Goal: Use online tool/utility: Utilize a website feature to perform a specific function

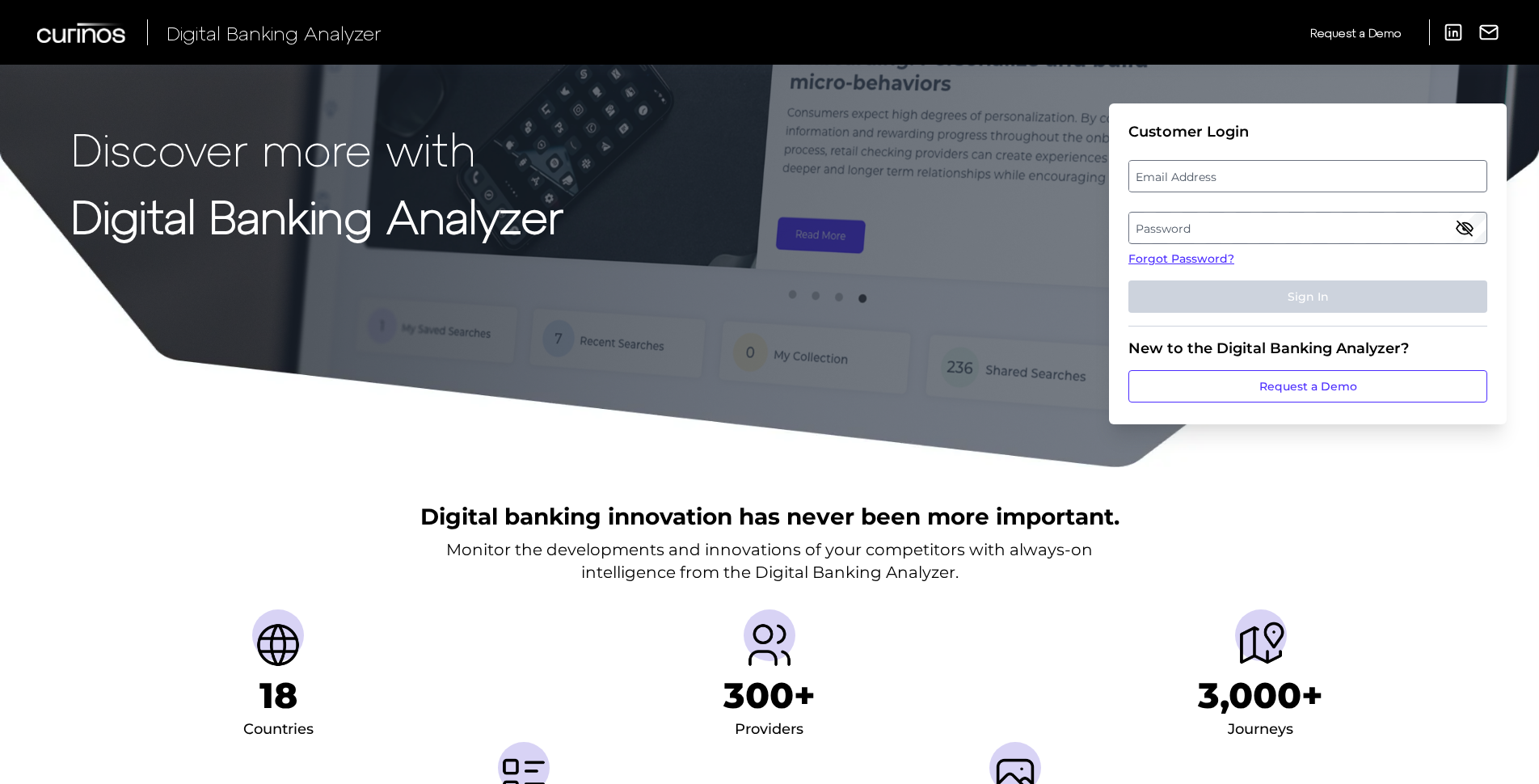
click at [1183, 179] on label "Email Address" at bounding box center [1307, 176] width 356 height 29
click at [1183, 179] on input "email" at bounding box center [1308, 176] width 359 height 33
click at [1169, 260] on link "Forgot Password?" at bounding box center [1308, 259] width 359 height 17
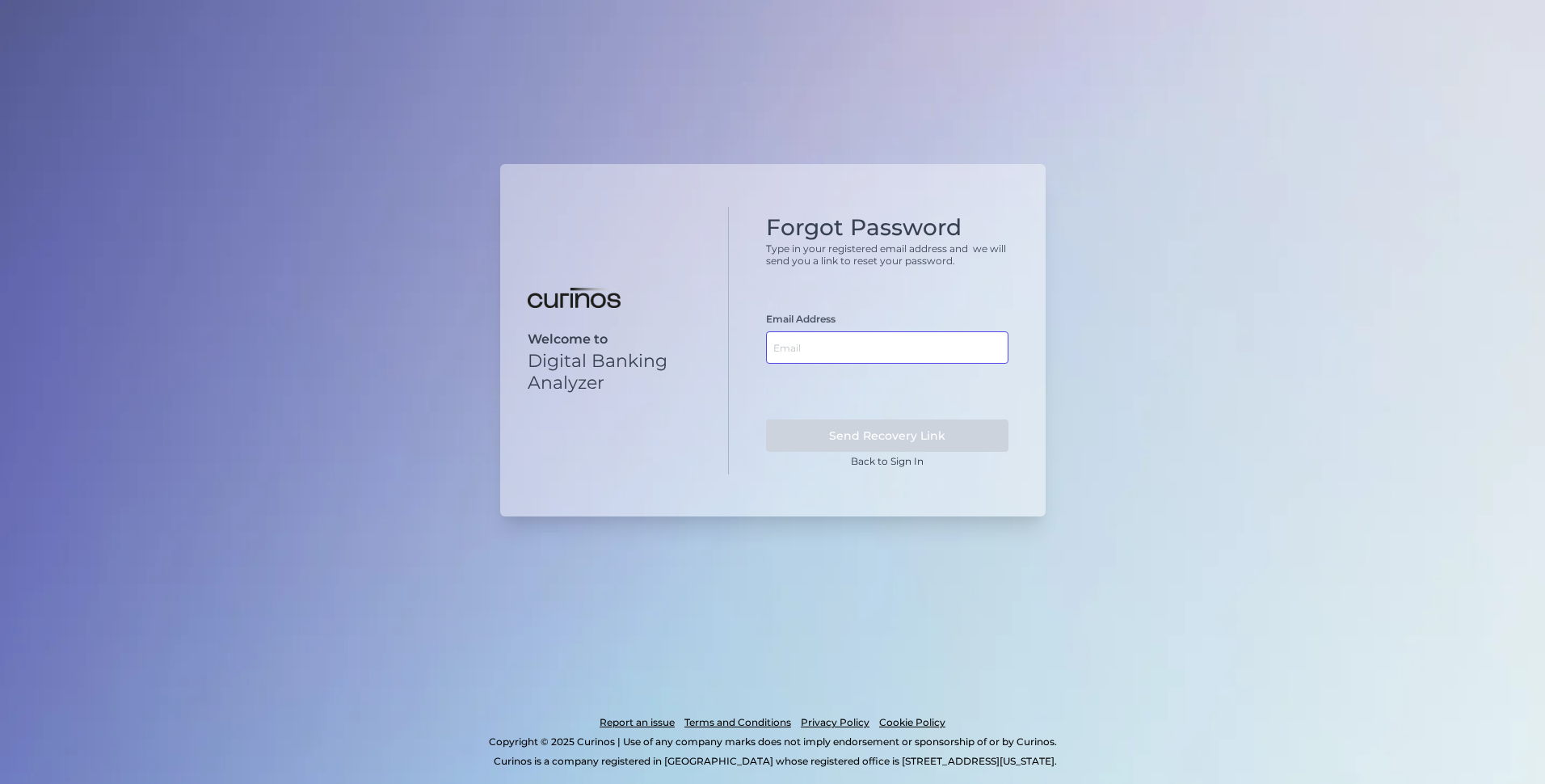
click at [850, 349] on input "text" at bounding box center [887, 347] width 242 height 33
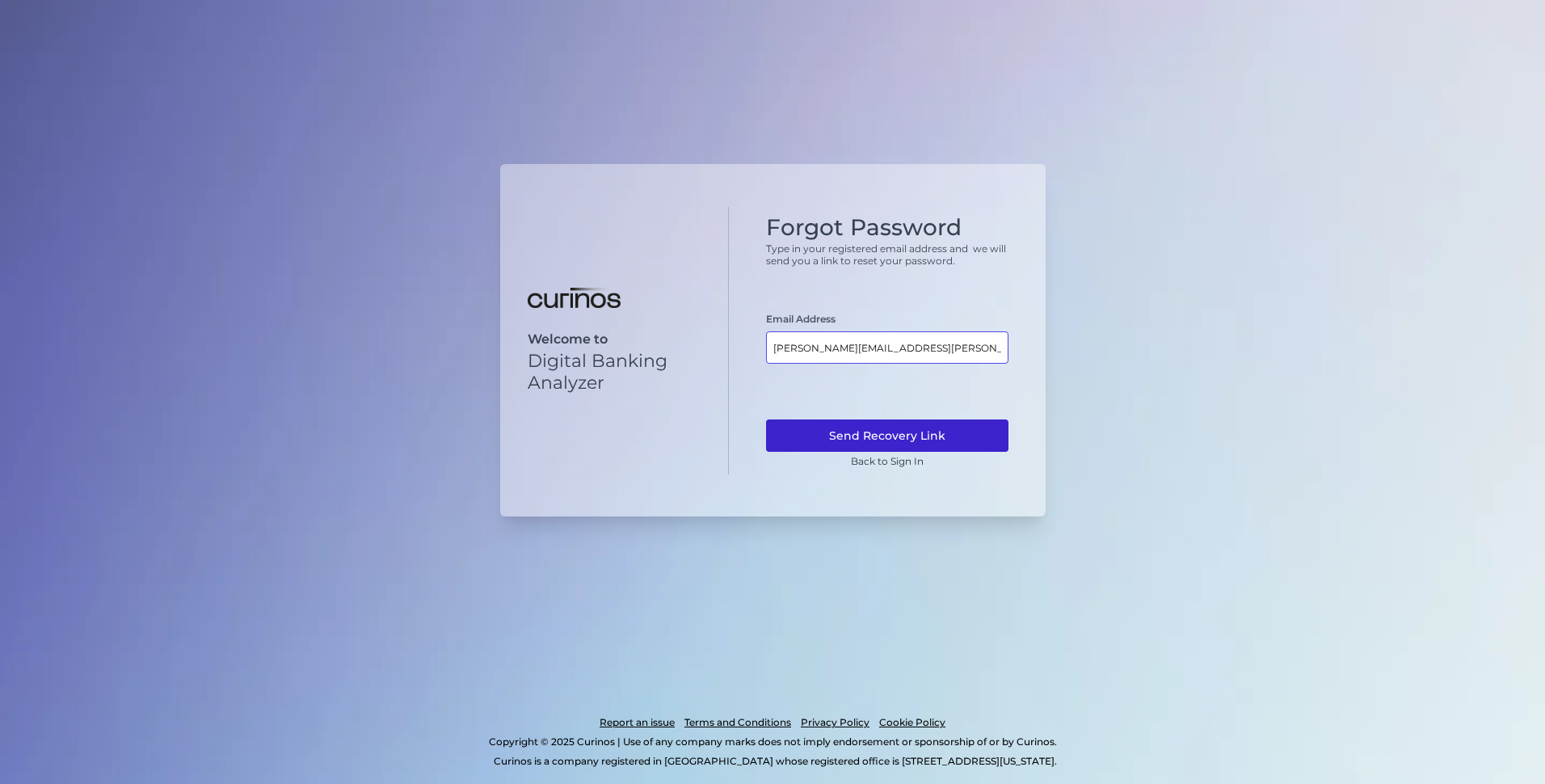
type input "[PERSON_NAME][EMAIL_ADDRESS][PERSON_NAME][DOMAIN_NAME]"
click at [916, 439] on button "Send Recovery Link" at bounding box center [887, 435] width 242 height 33
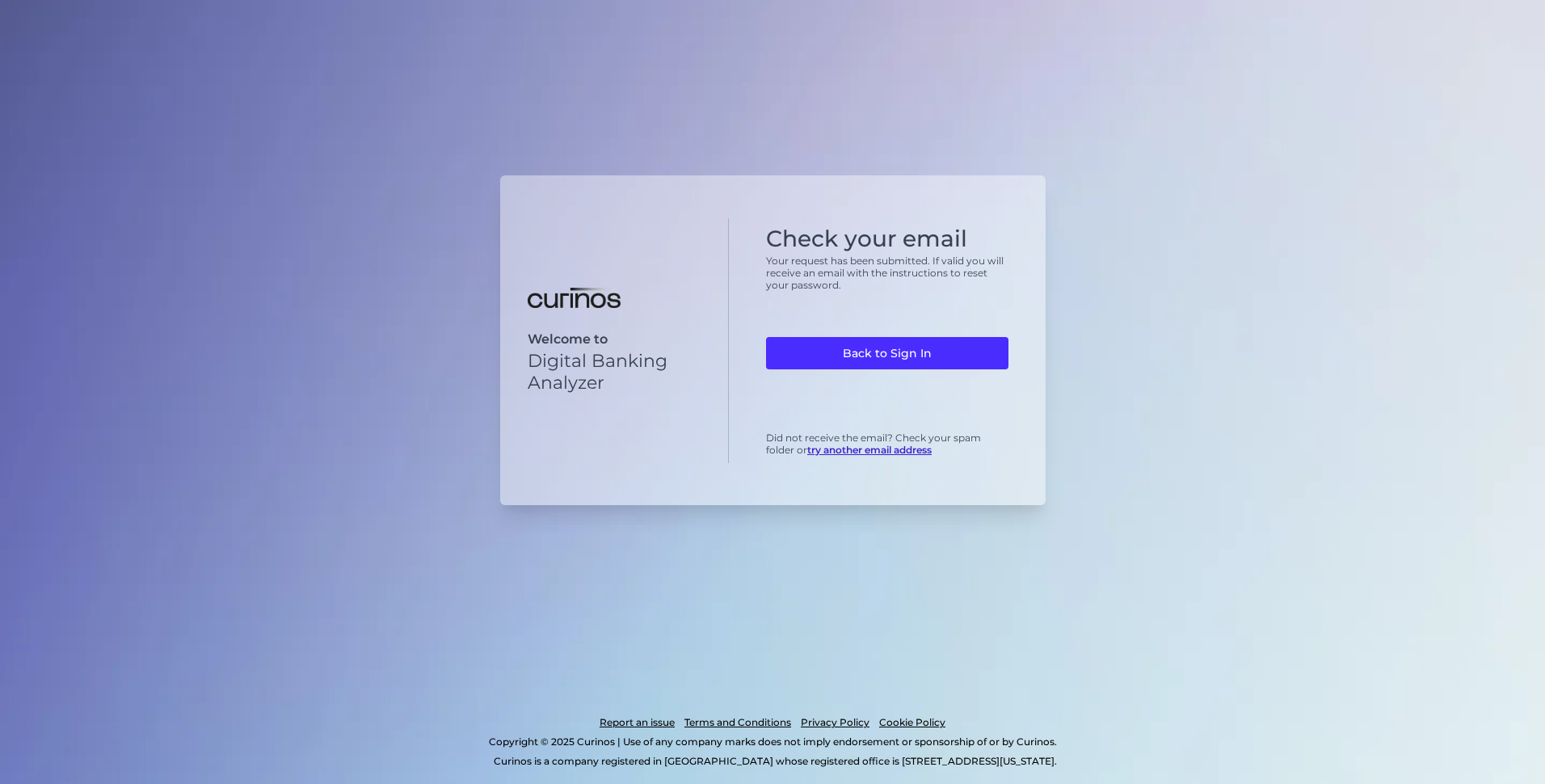
click at [856, 448] on link "try another email address" at bounding box center [870, 449] width 124 height 12
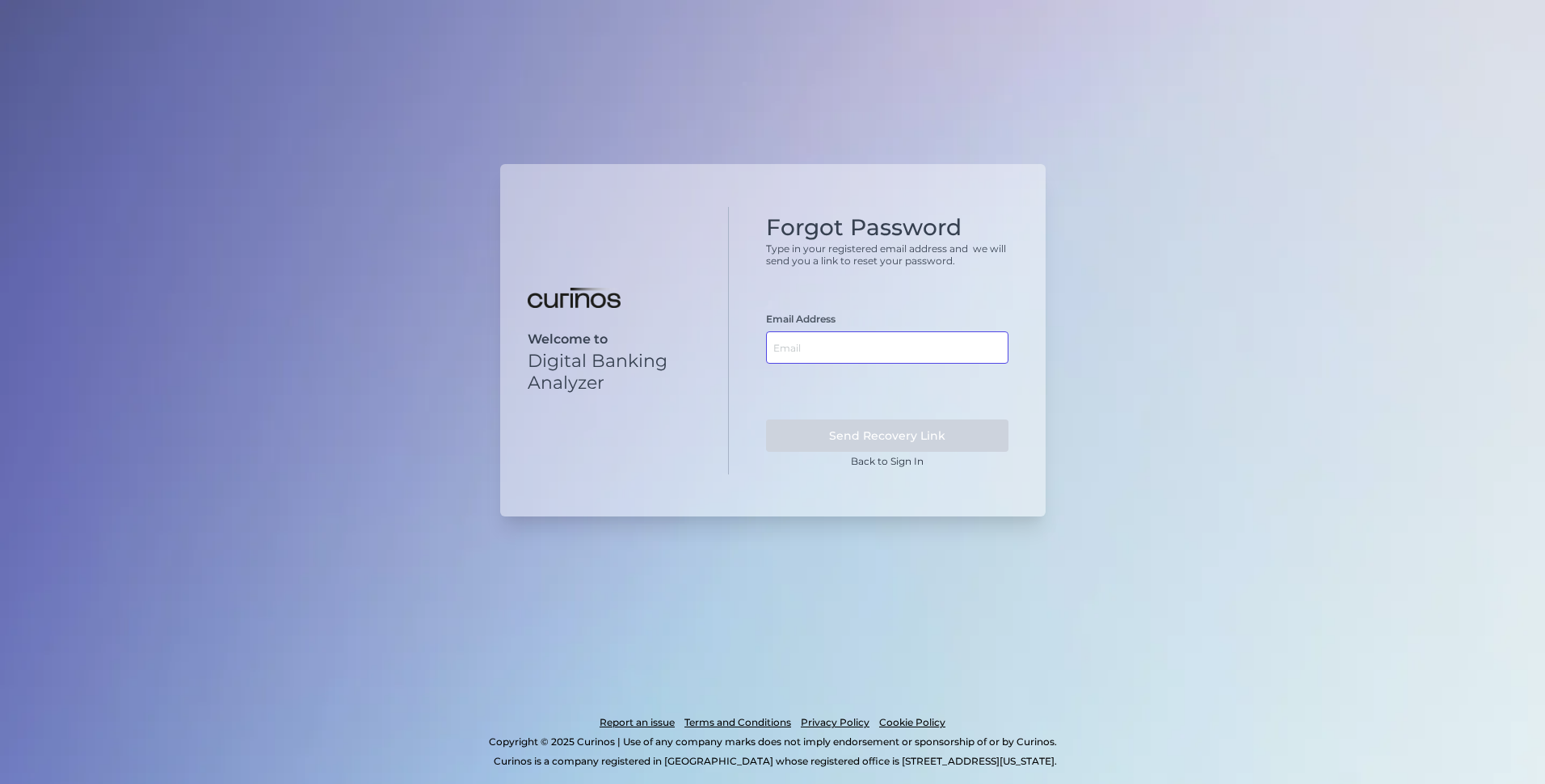
click at [830, 349] on input "text" at bounding box center [887, 347] width 242 height 33
type input "[PERSON_NAME].[PERSON_NAME].gb1@informa"
click at [882, 465] on link "Back to Sign In" at bounding box center [887, 461] width 73 height 12
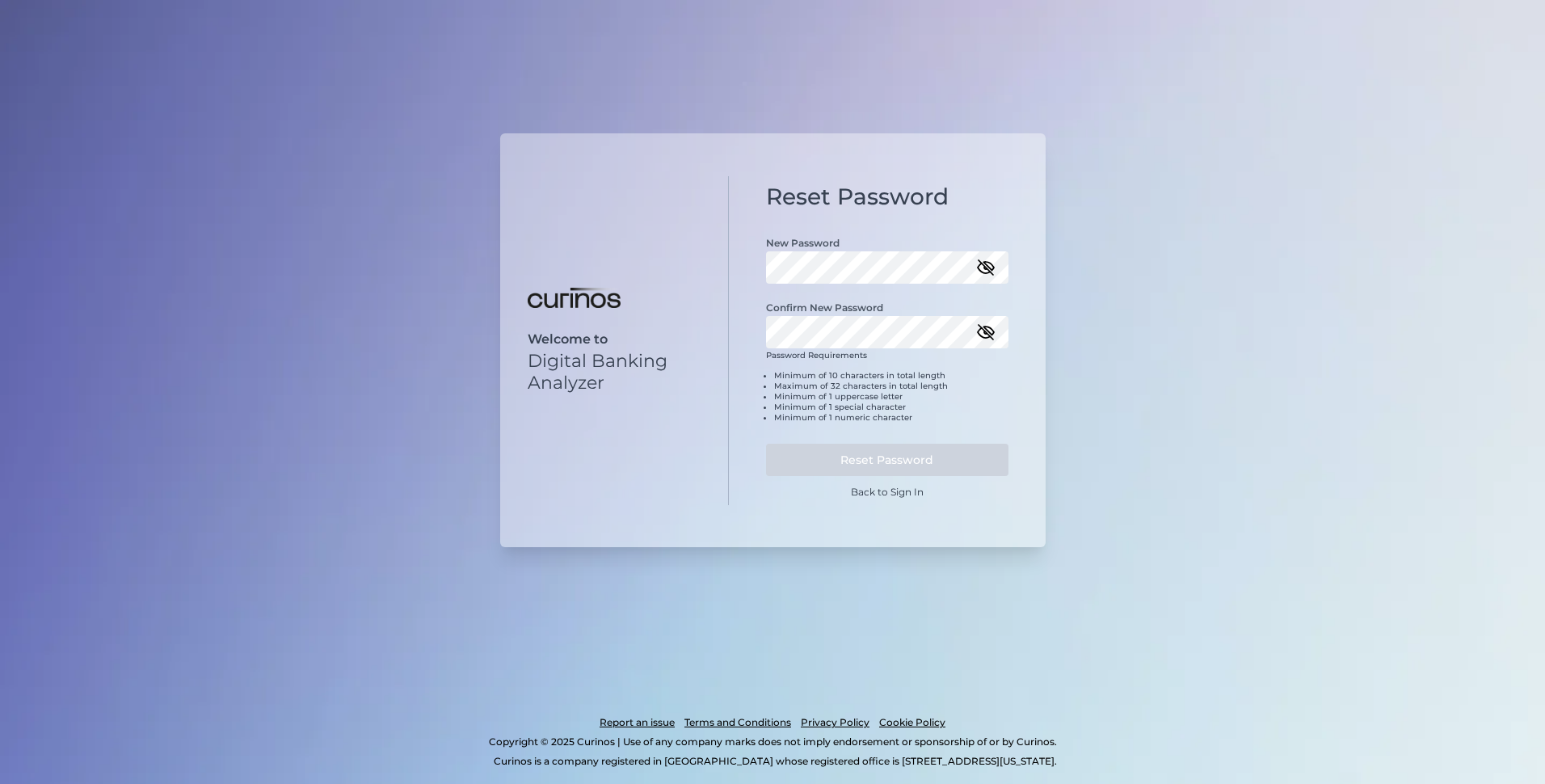
click at [985, 269] on icon "button" at bounding box center [986, 267] width 14 height 14
click at [991, 337] on icon "button" at bounding box center [986, 331] width 14 height 14
click at [862, 469] on button "Reset Password" at bounding box center [887, 459] width 242 height 33
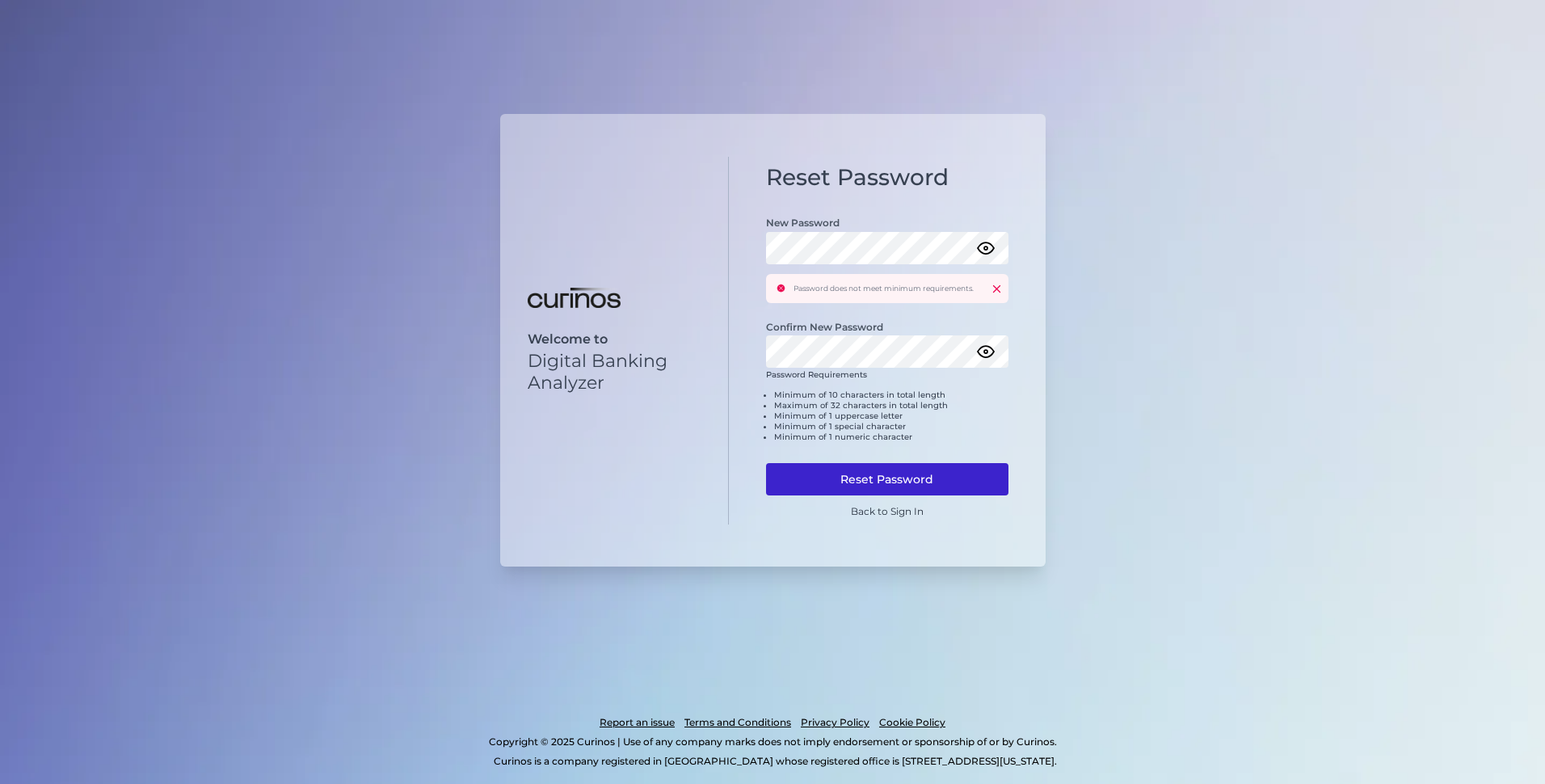
click at [894, 474] on button "Reset Password" at bounding box center [887, 479] width 242 height 33
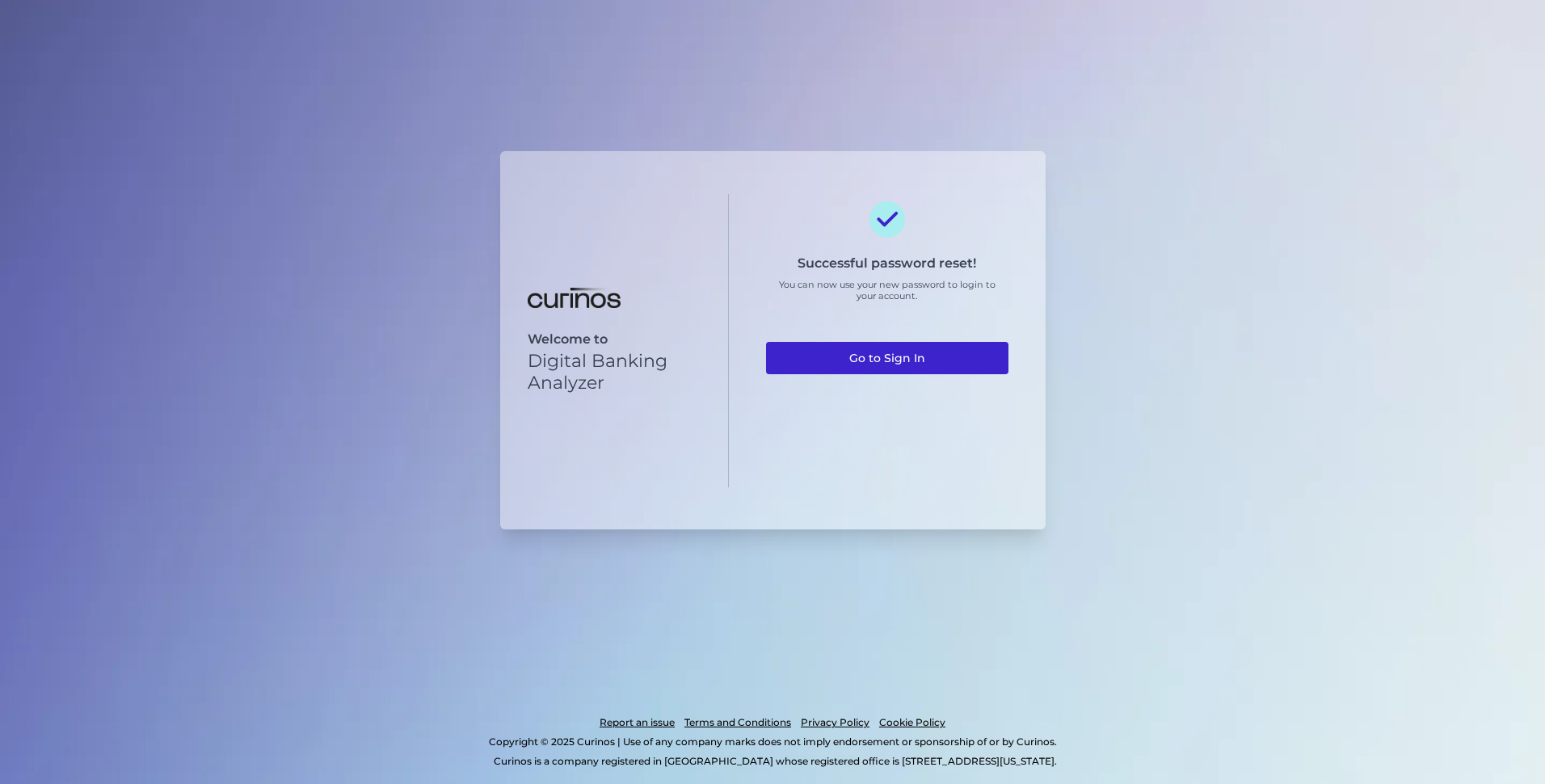
click at [894, 349] on link "Go to Sign In" at bounding box center [887, 358] width 242 height 33
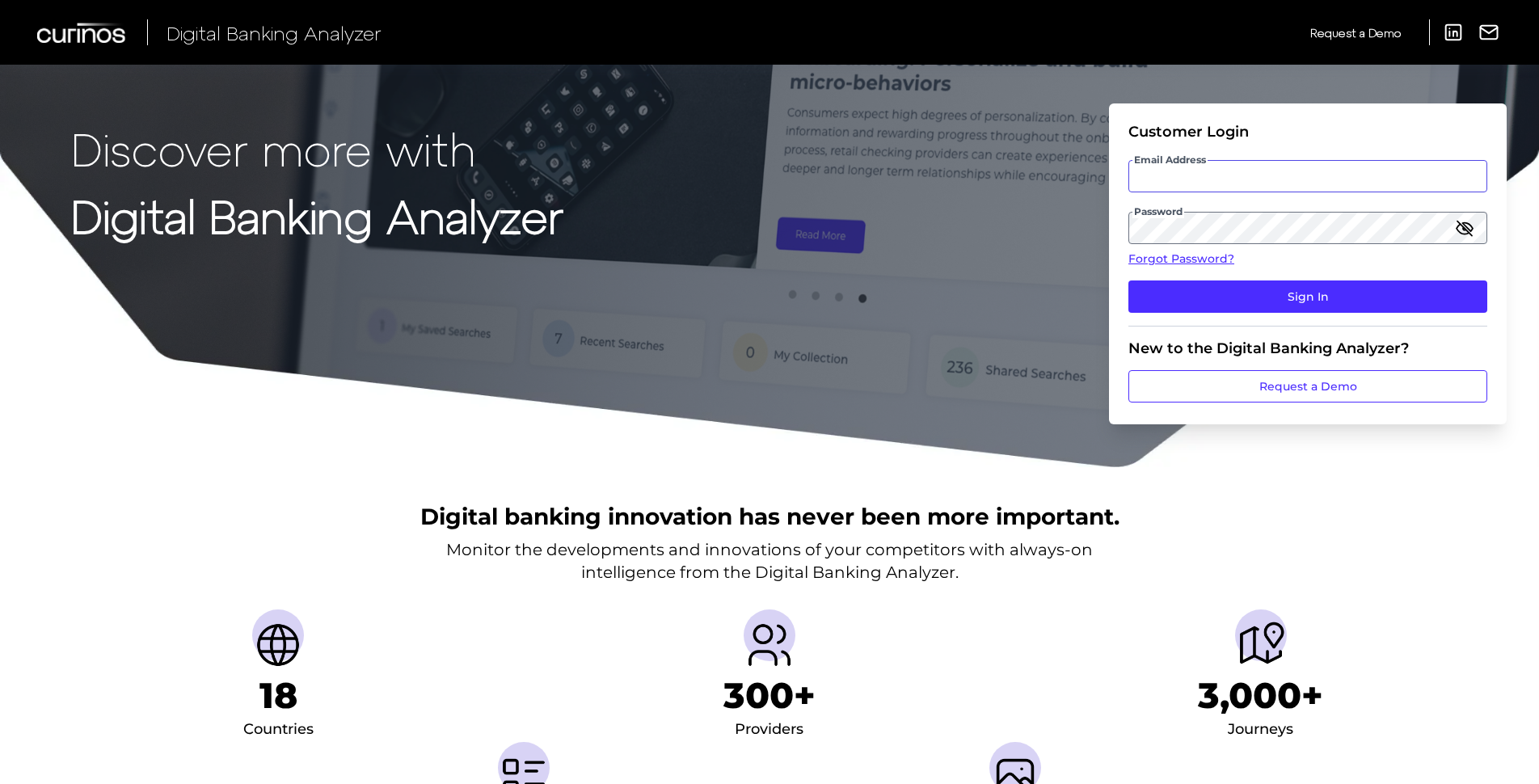
type input "[PERSON_NAME][EMAIL_ADDRESS][PERSON_NAME][DOMAIN_NAME]"
click at [1172, 174] on input "[PERSON_NAME][EMAIL_ADDRESS][PERSON_NAME][DOMAIN_NAME]" at bounding box center [1308, 176] width 359 height 33
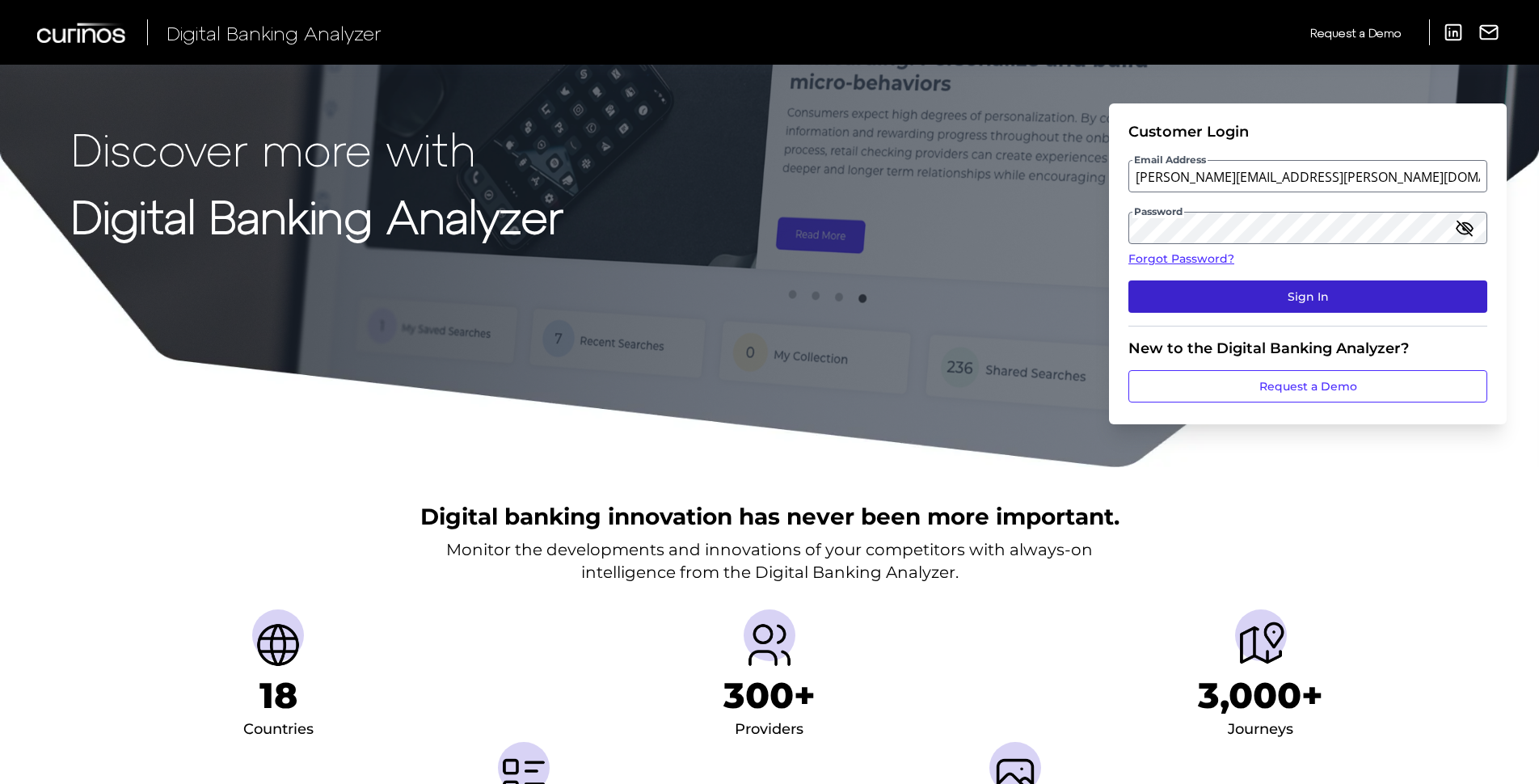
click at [1439, 293] on button "Sign In" at bounding box center [1308, 296] width 359 height 33
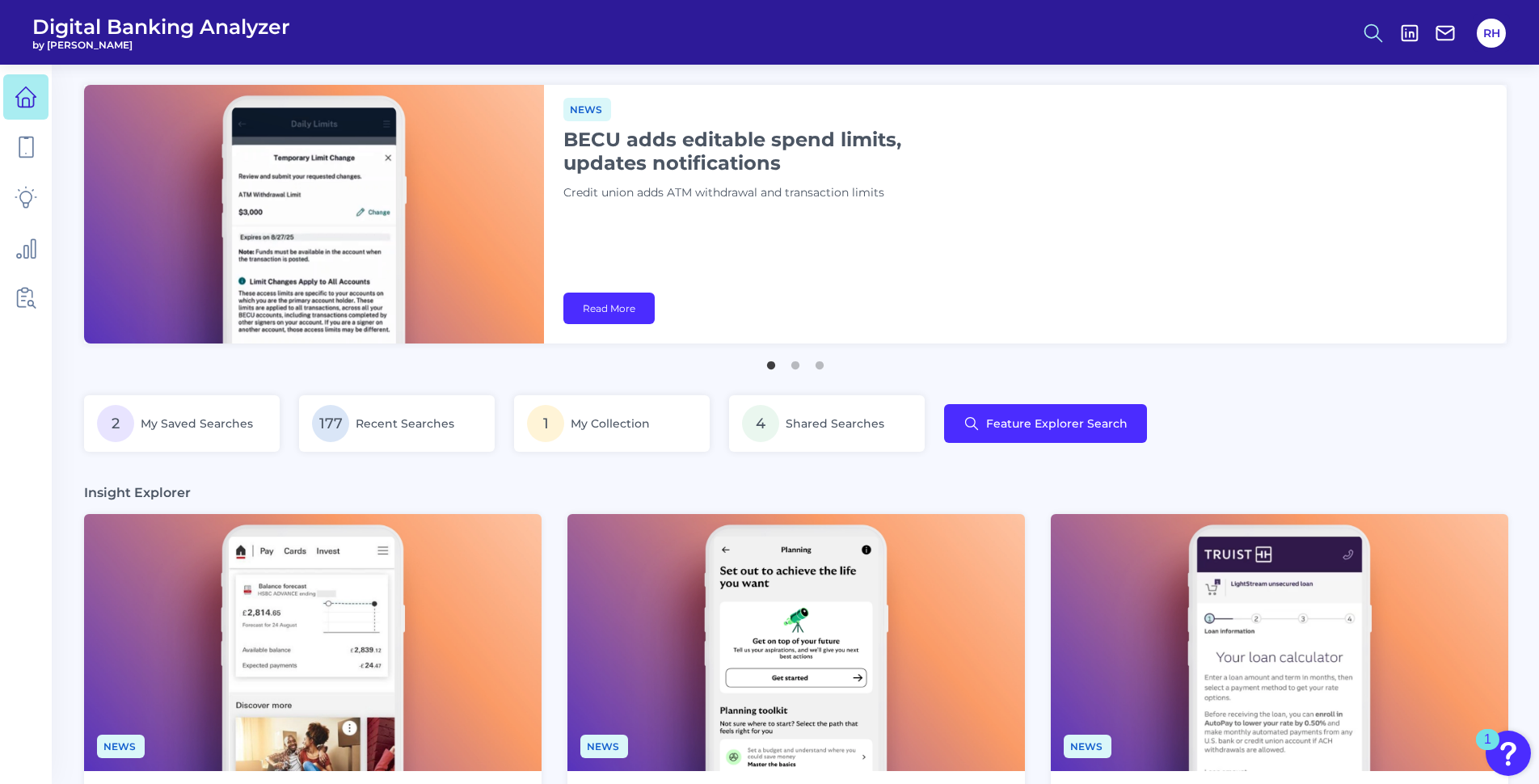
click at [1371, 30] on icon at bounding box center [1373, 33] width 23 height 23
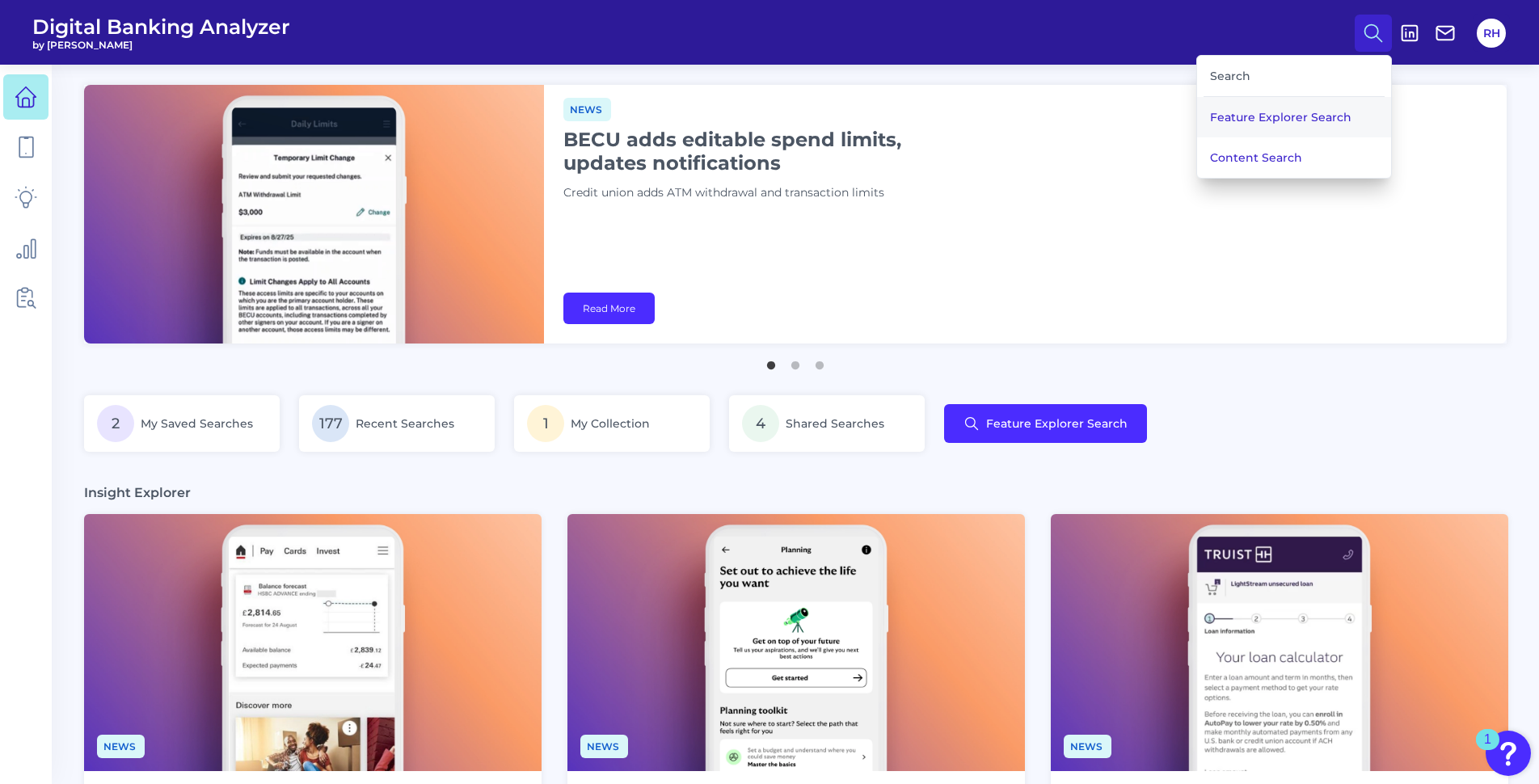
click at [1250, 113] on button "Feature Explorer Search" at bounding box center [1293, 117] width 194 height 40
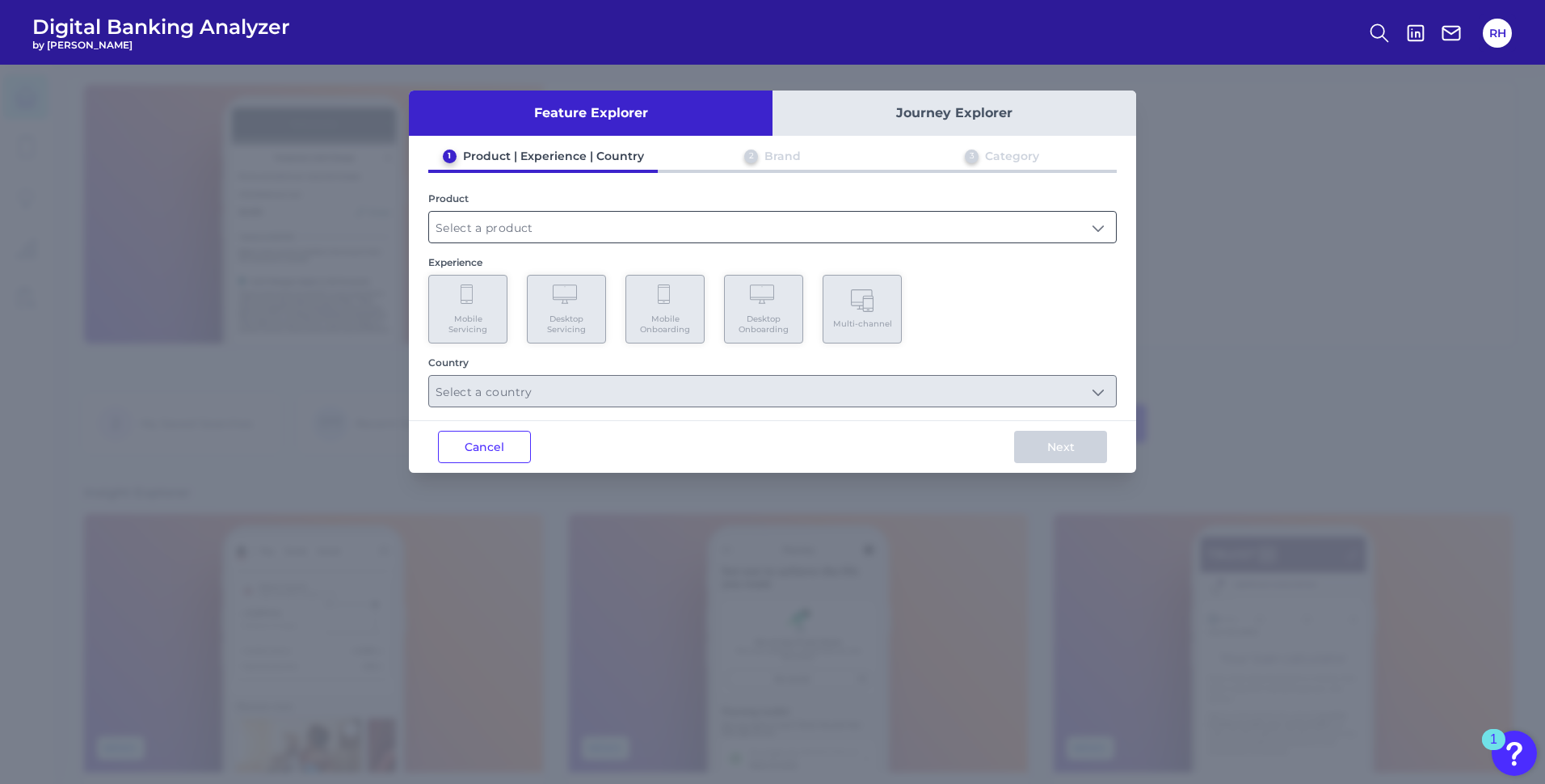
click at [618, 228] on input "text" at bounding box center [772, 226] width 687 height 31
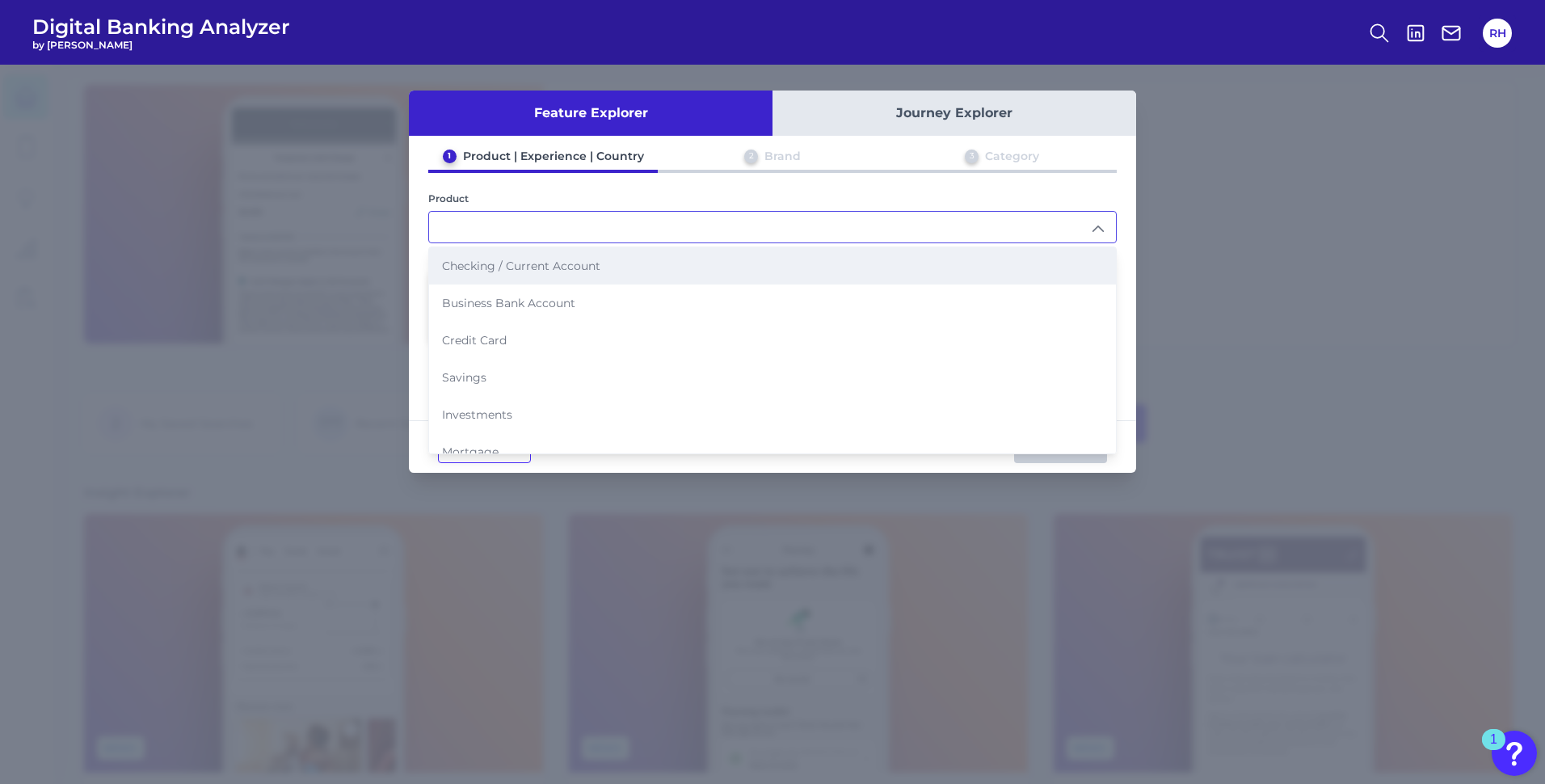
click at [538, 266] on span "Checking / Current Account" at bounding box center [521, 265] width 159 height 14
type input "Checking / Current Account"
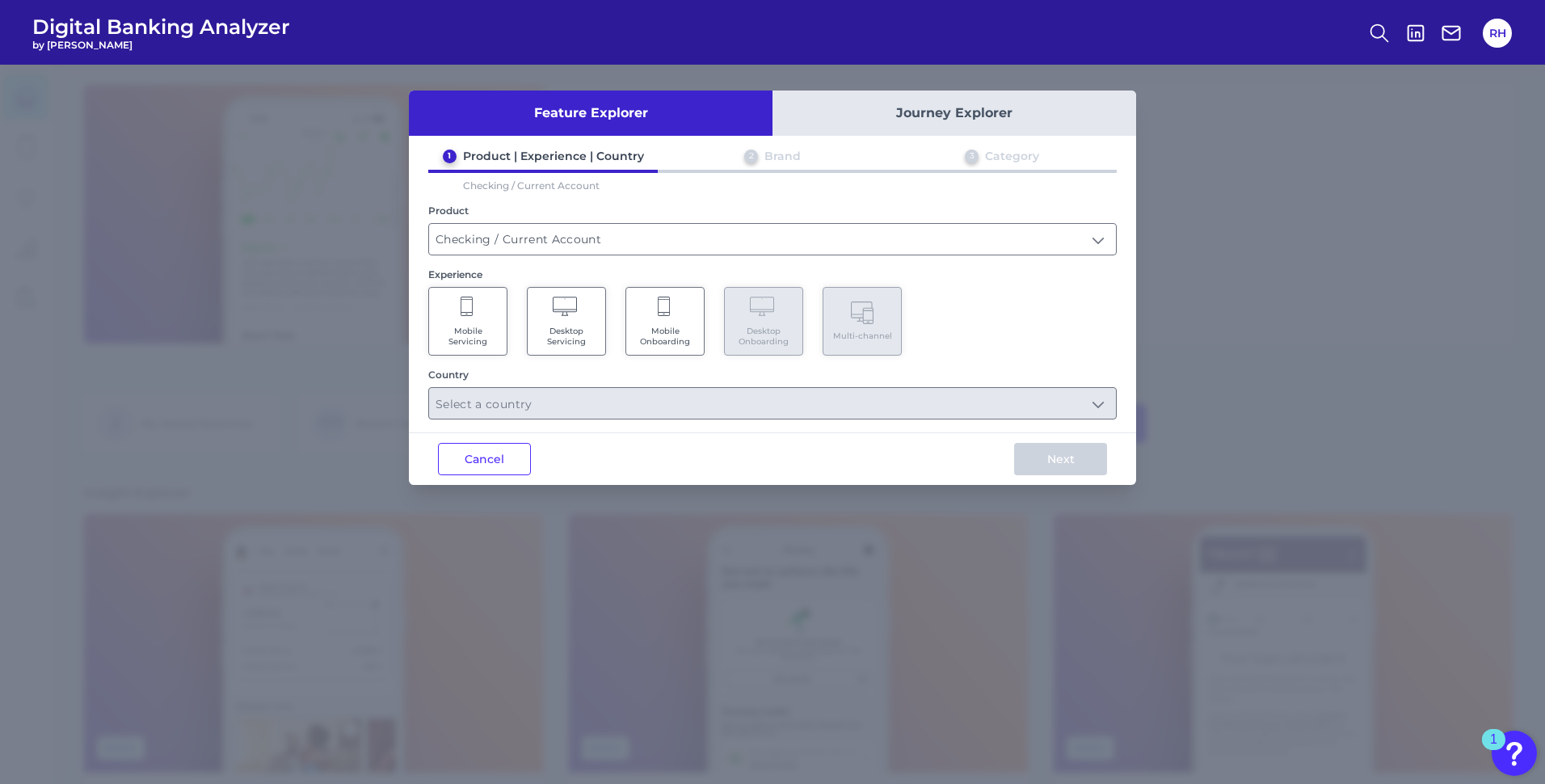
click at [662, 331] on span "Mobile Onboarding" at bounding box center [664, 335] width 61 height 21
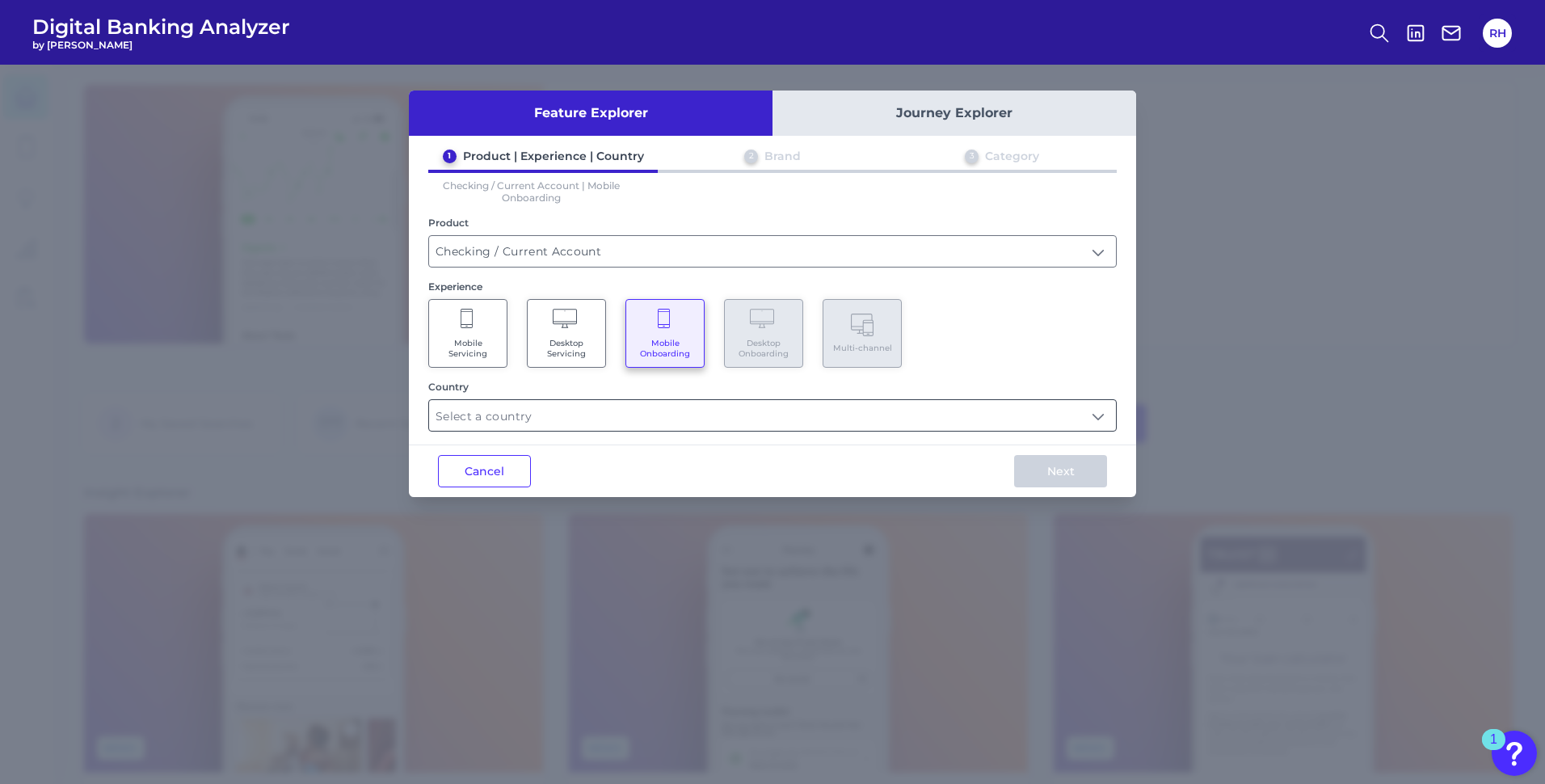
click at [1097, 418] on input "text" at bounding box center [772, 415] width 687 height 31
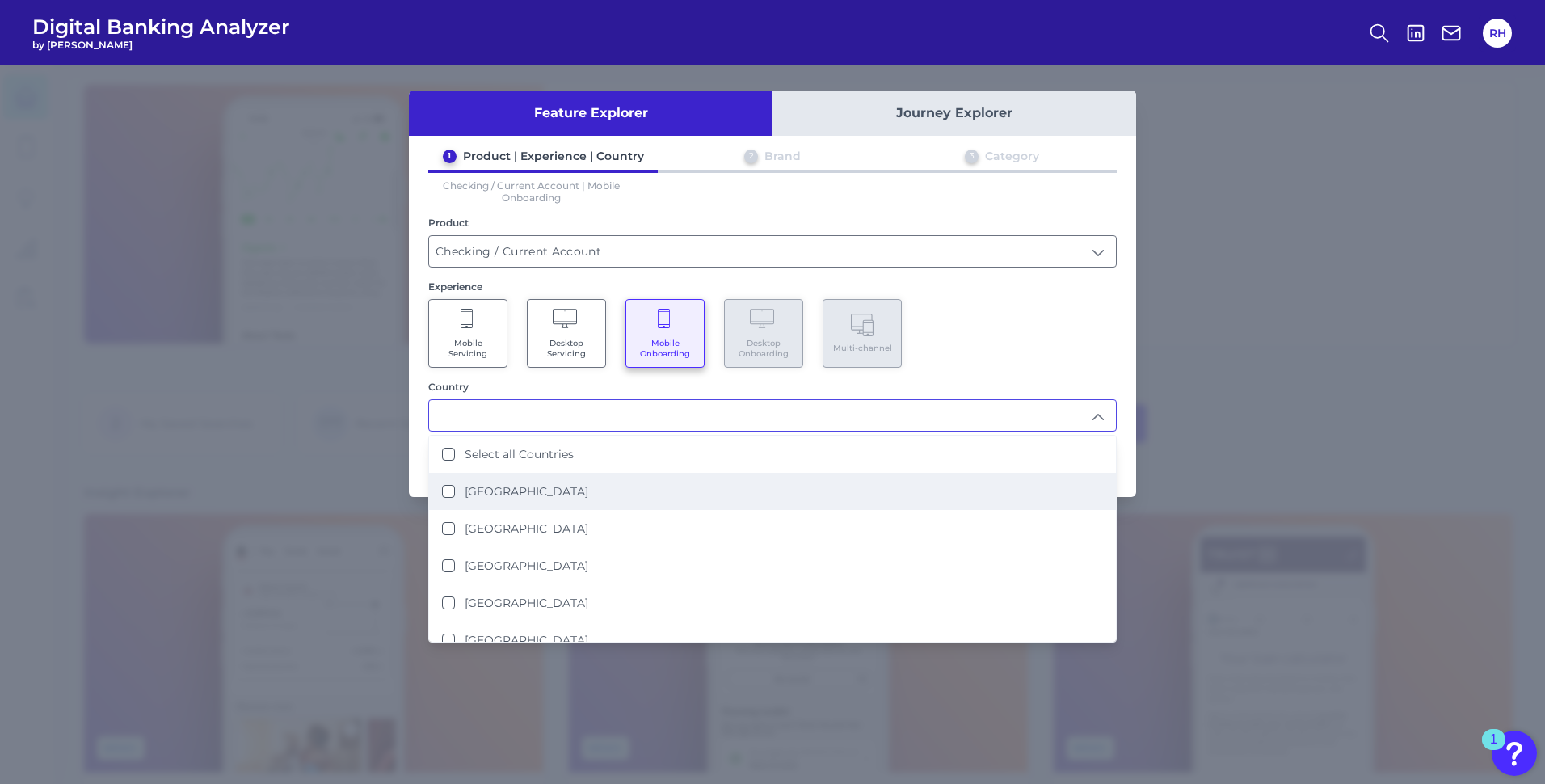
click at [448, 490] on Kingdom "United Kingdom" at bounding box center [448, 491] width 13 height 13
type input "United Kingdom"
click at [1015, 328] on div "Mobile Servicing Desktop Servicing Mobile Onboarding Desktop Onboarding Multi-c…" at bounding box center [772, 334] width 689 height 69
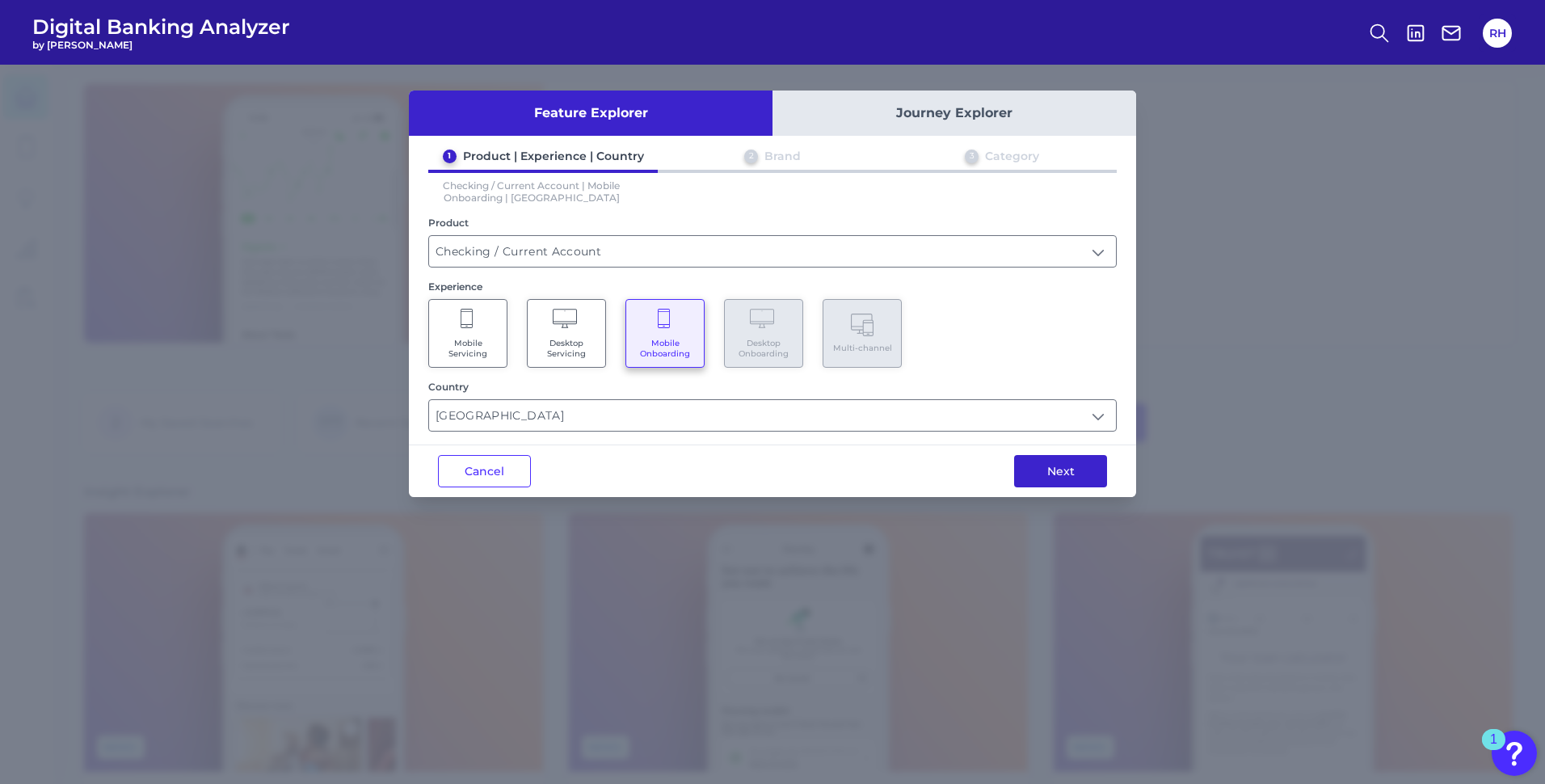
click at [1054, 476] on button "Next" at bounding box center [1060, 471] width 93 height 33
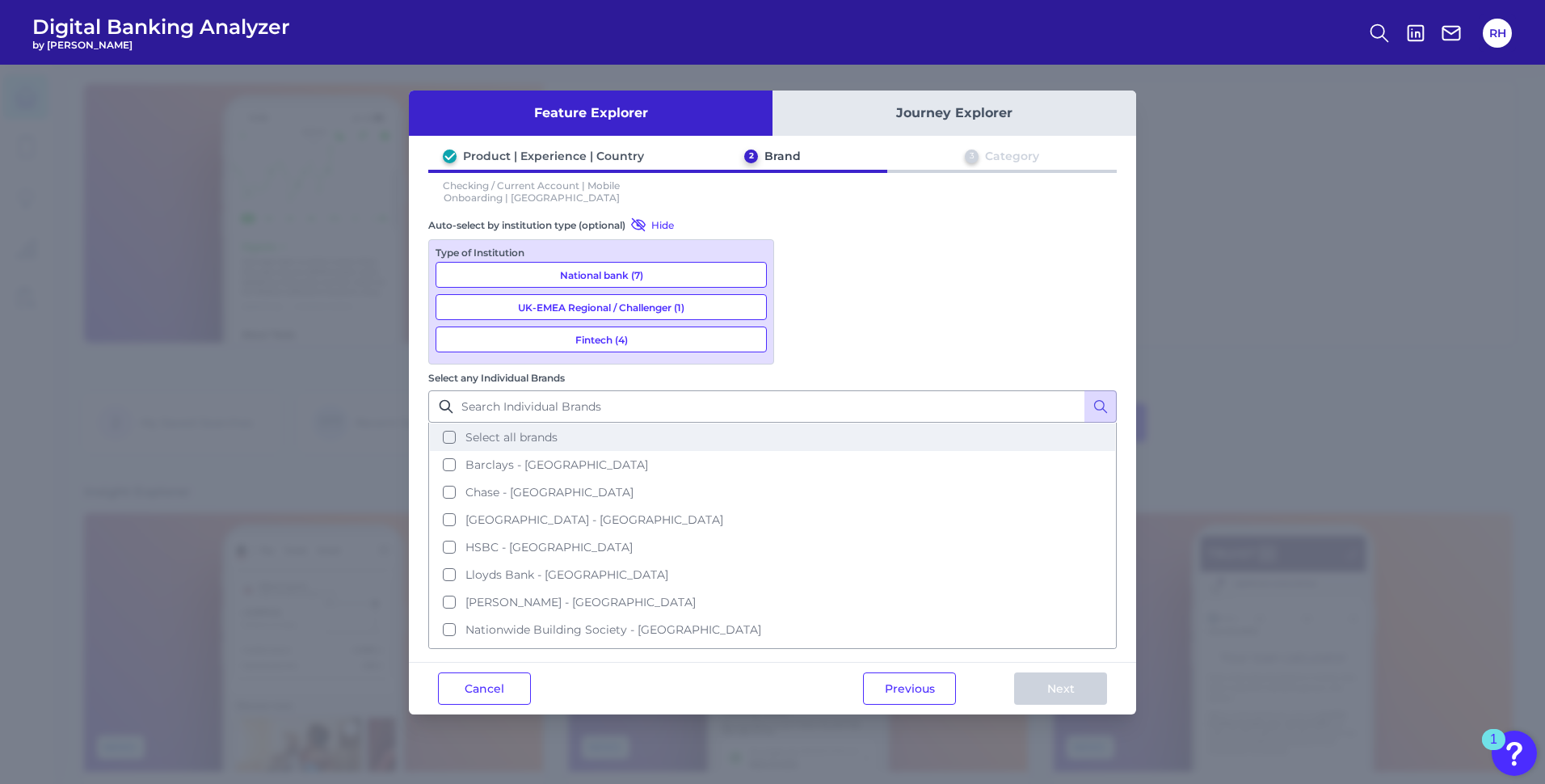
click at [801, 423] on button "Select all brands" at bounding box center [772, 437] width 685 height 28
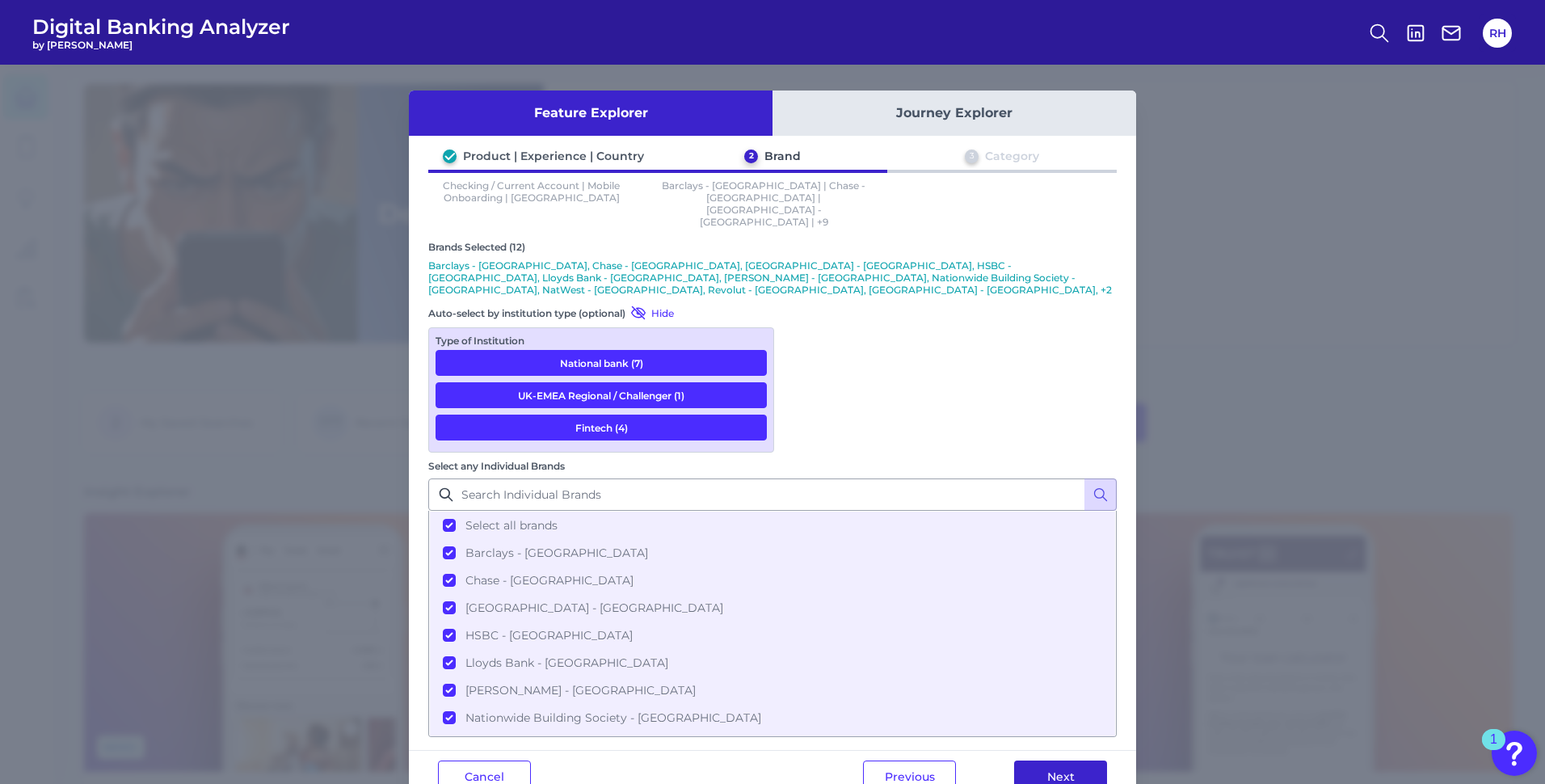
click at [1064, 761] on button "Next" at bounding box center [1060, 776] width 93 height 33
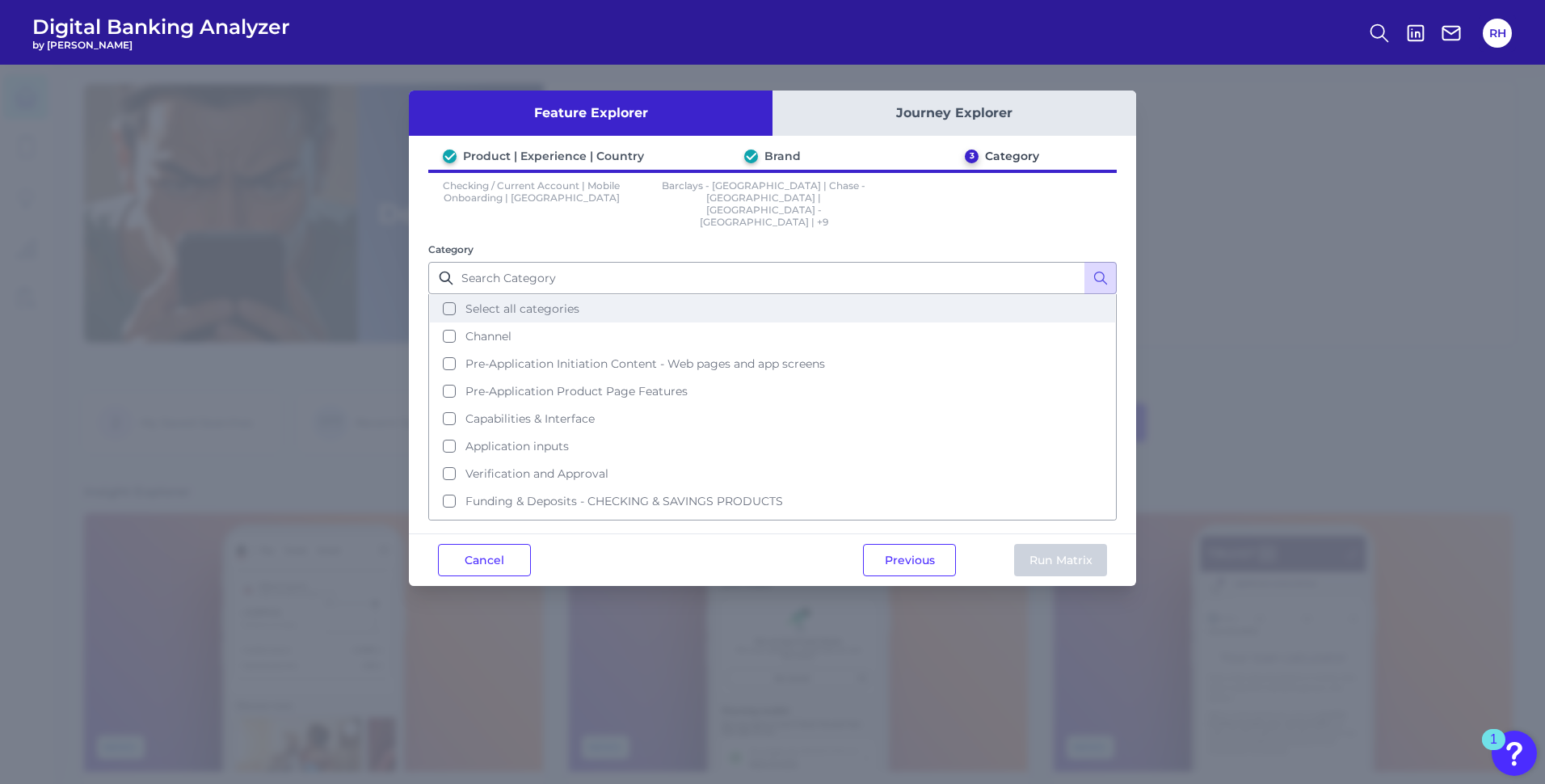
drag, startPoint x: 449, startPoint y: 280, endPoint x: 538, endPoint y: 340, distance: 107.3
click at [450, 295] on button "Select all categories" at bounding box center [772, 309] width 685 height 28
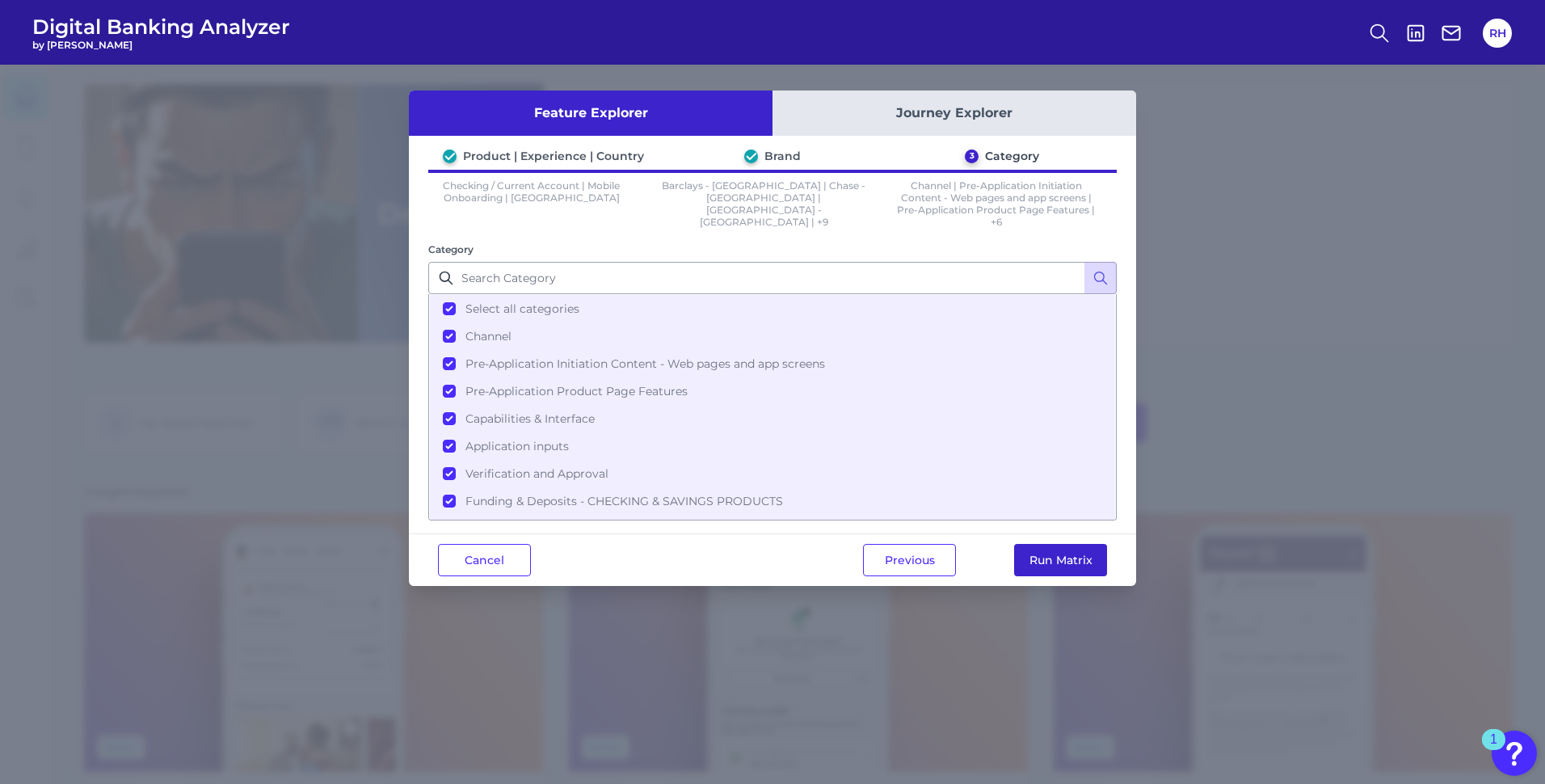
click at [1082, 561] on button "Run Matrix" at bounding box center [1060, 560] width 93 height 33
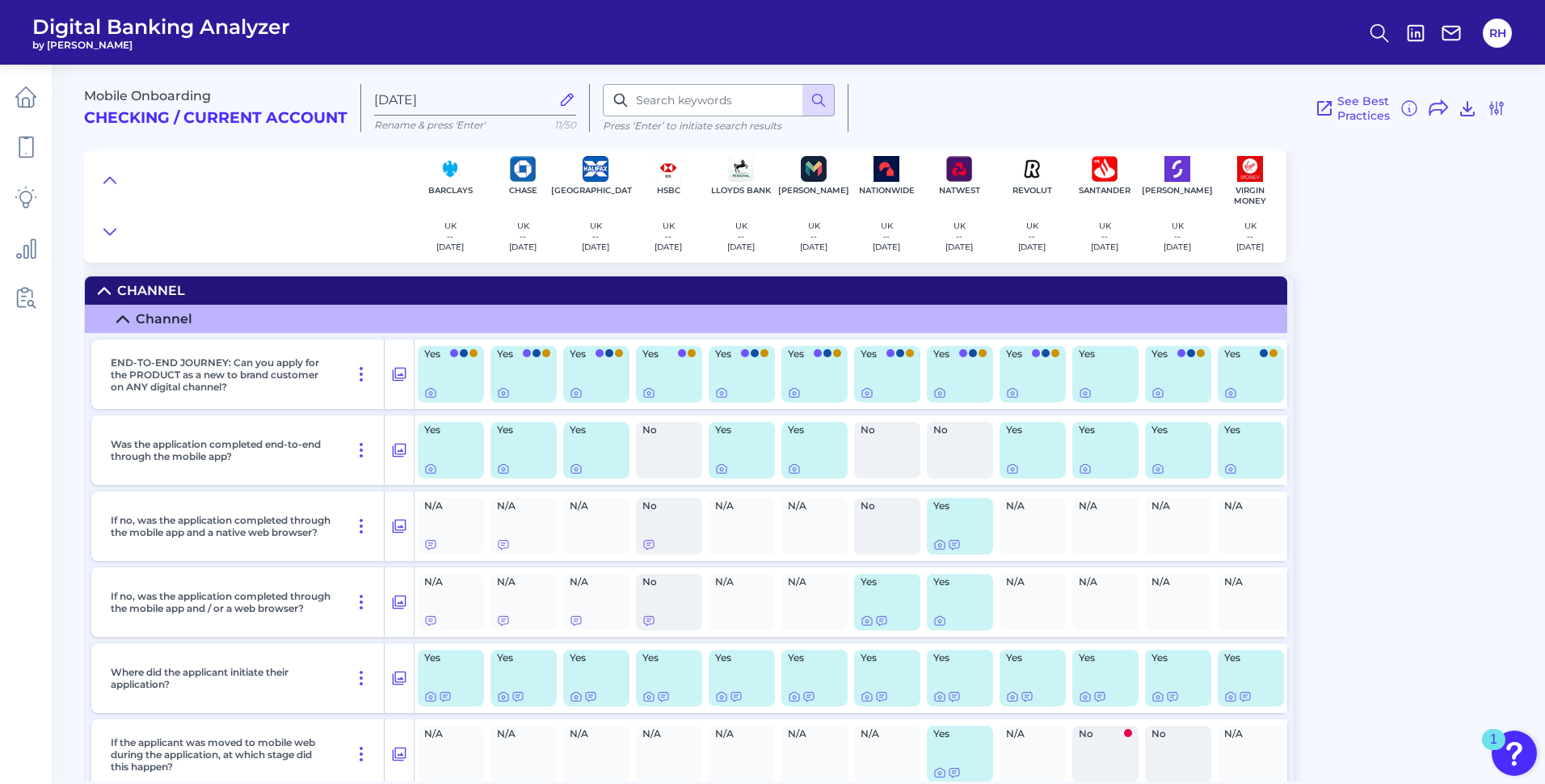
click at [1151, 49] on header "Digital Banking Analyzer by Curinos RH" at bounding box center [772, 32] width 1545 height 65
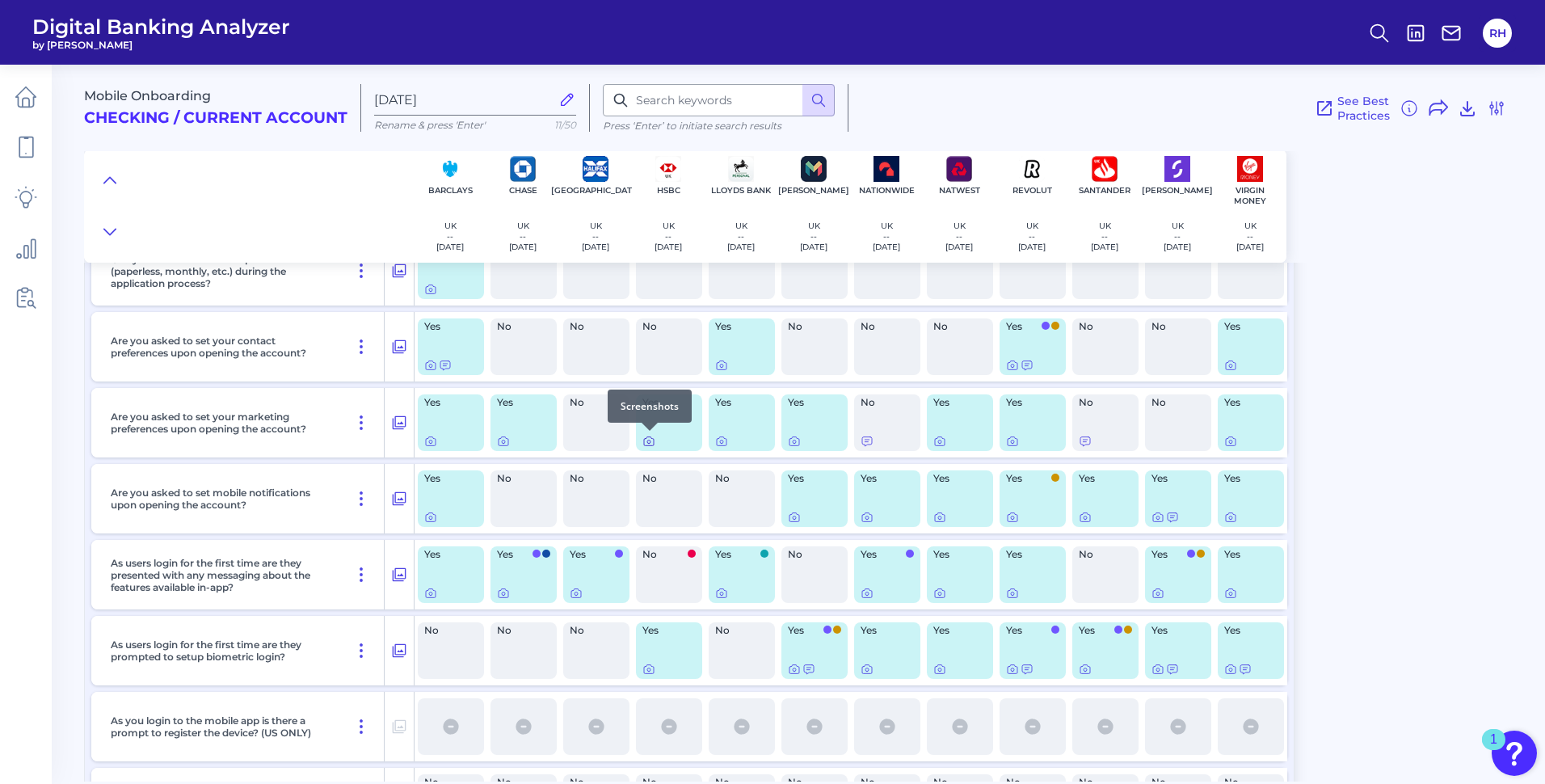
click at [645, 440] on icon at bounding box center [648, 440] width 13 height 13
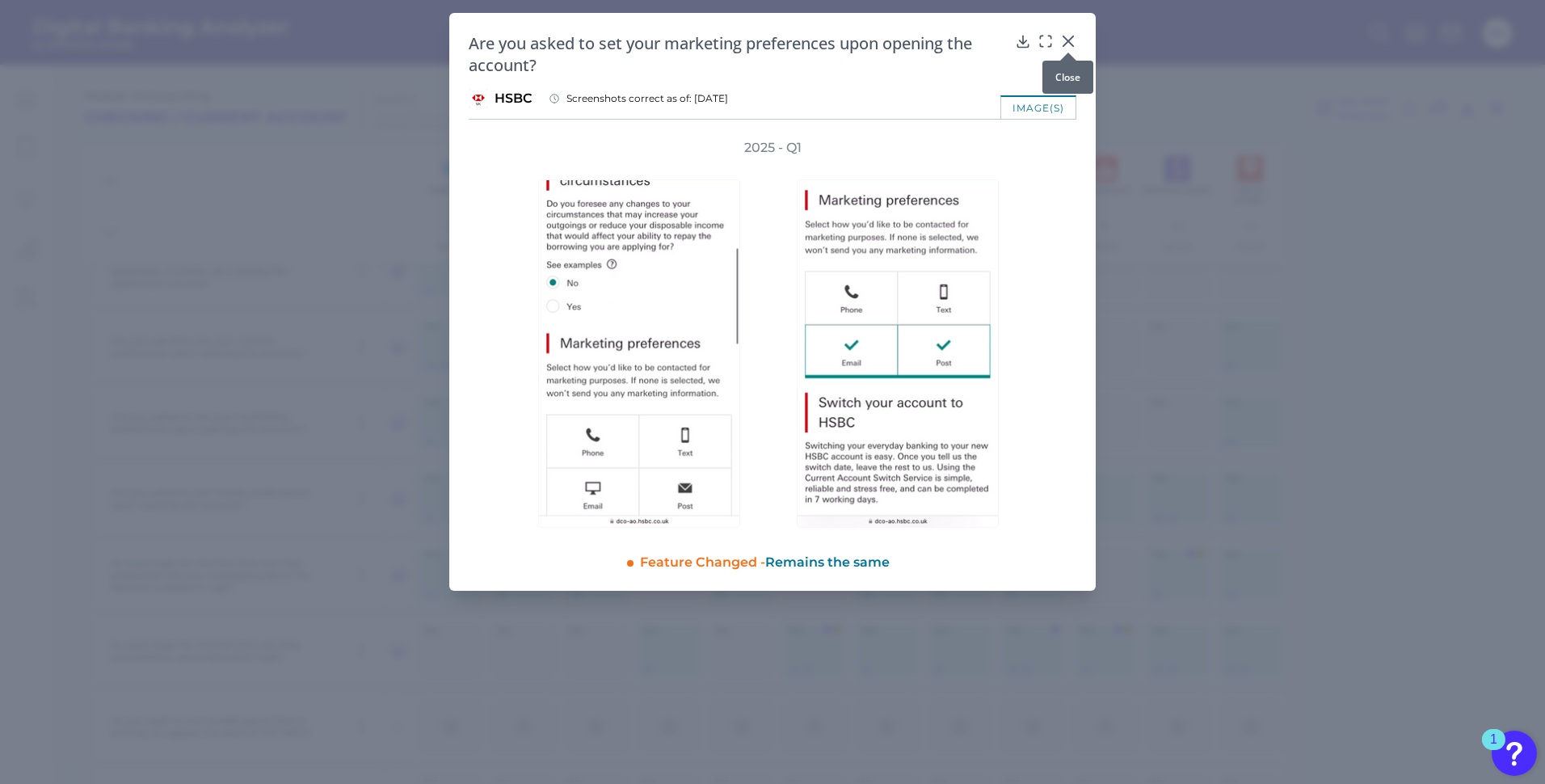
click at [1070, 40] on icon at bounding box center [1069, 41] width 10 height 10
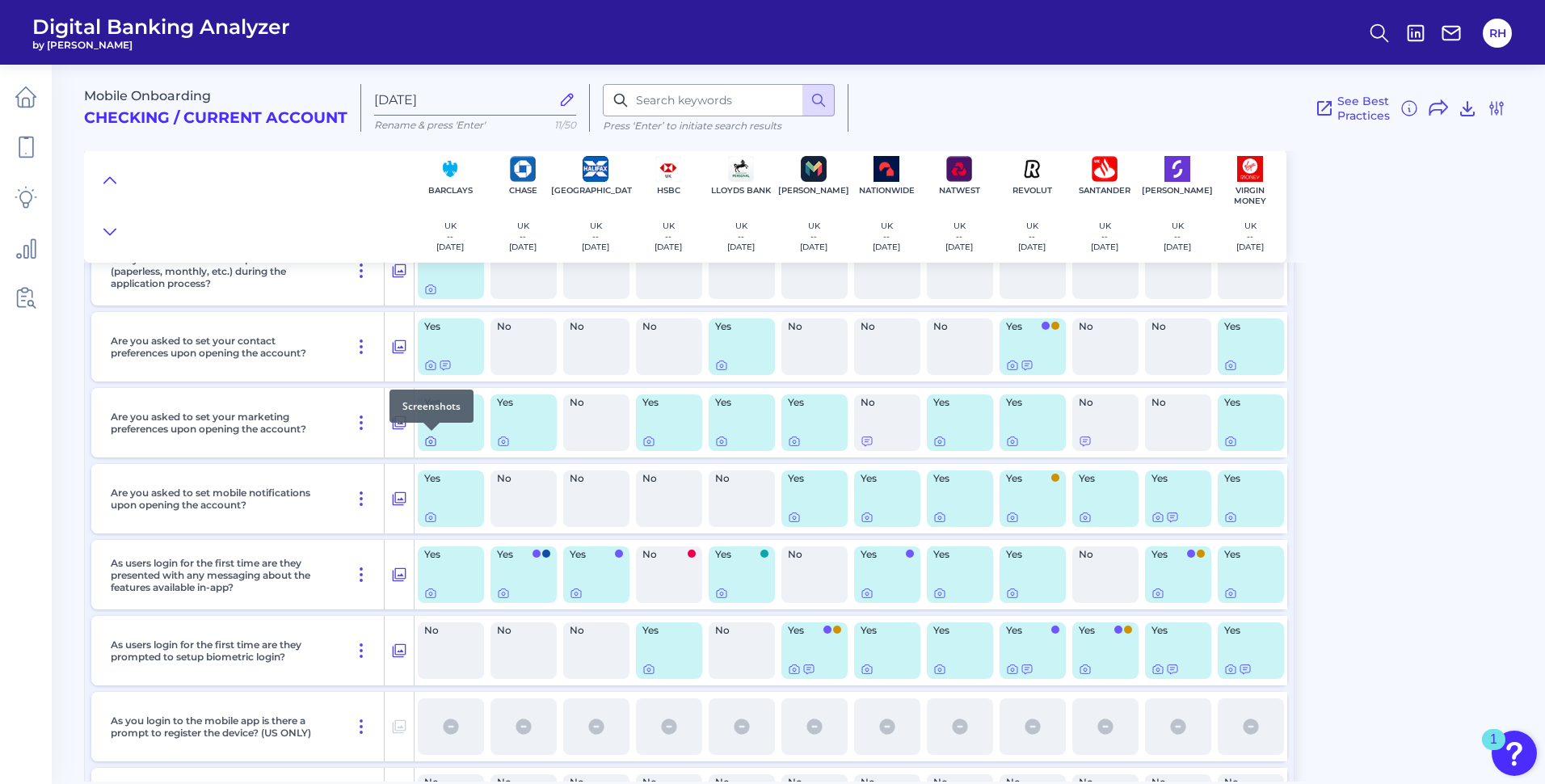
click at [434, 439] on icon at bounding box center [430, 440] width 13 height 13
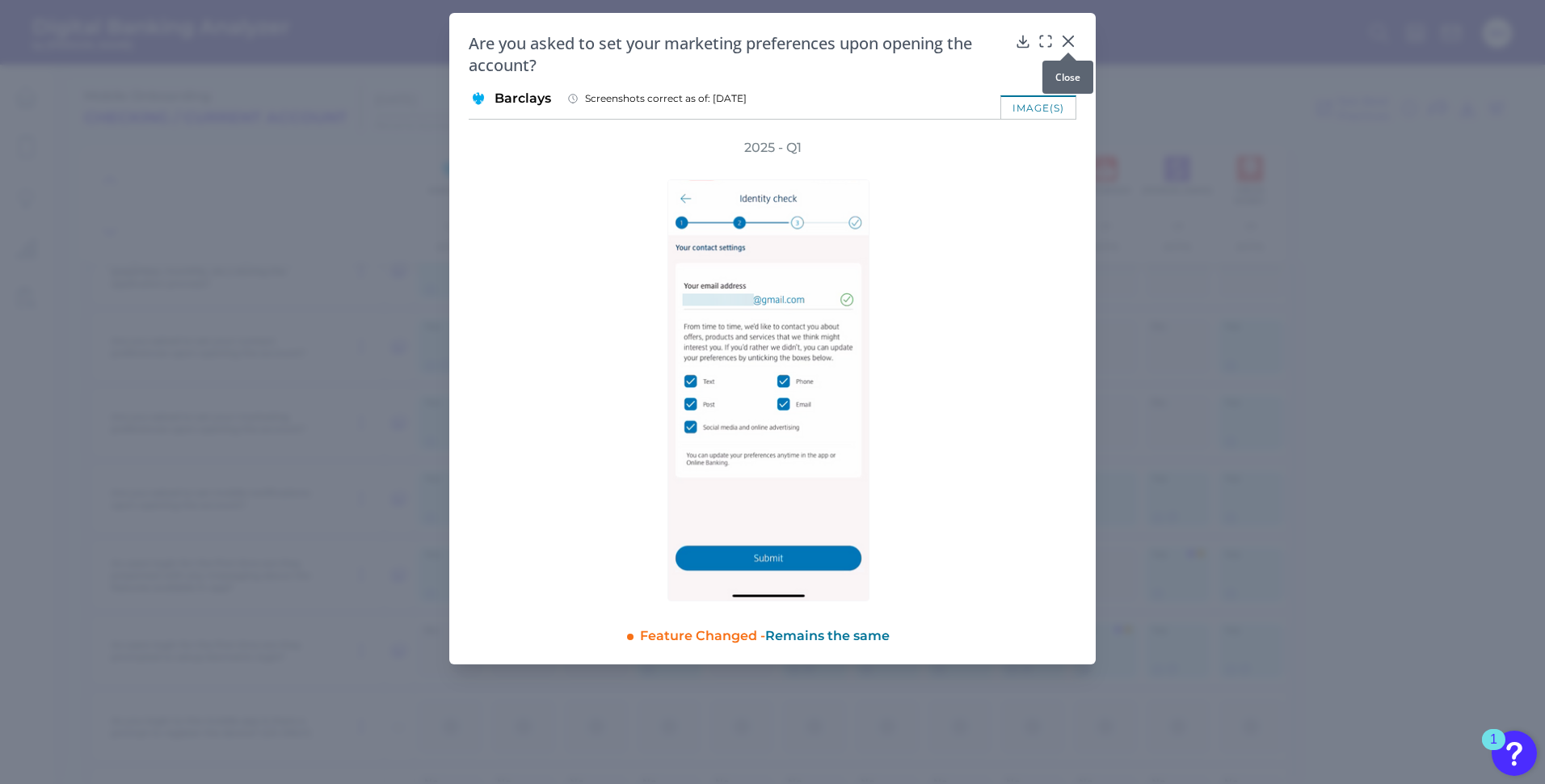
click at [1074, 37] on icon at bounding box center [1068, 41] width 16 height 16
